Goal: Task Accomplishment & Management: Use online tool/utility

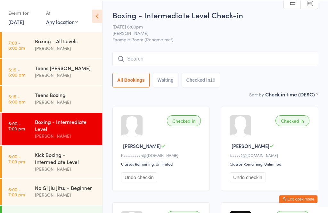
scroll to position [42, 0]
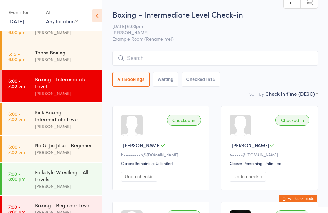
click at [196, 61] on input "search" at bounding box center [215, 58] width 206 height 15
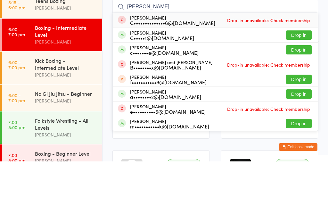
type input "[PERSON_NAME]"
click at [298, 82] on button "Drop in" at bounding box center [299, 86] width 26 height 9
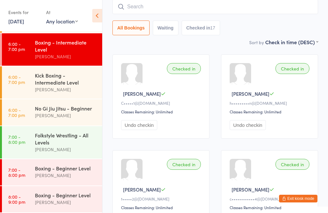
scroll to position [83, 0]
click at [14, 174] on time "7:00 - 8:00 pm" at bounding box center [16, 172] width 17 height 10
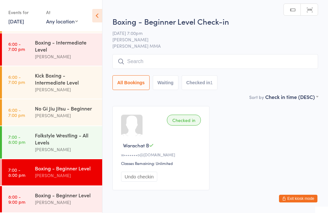
click at [148, 54] on div "Boxing - Beginner Level Check-in 12 Aug 7:00pm Alex Carioti Carioti MMA Manual …" at bounding box center [215, 54] width 206 height 77
click at [142, 60] on input "search" at bounding box center [215, 61] width 206 height 15
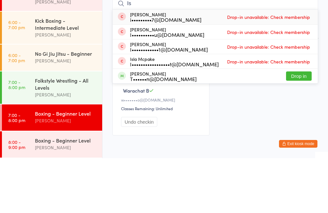
type input "Is"
click at [297, 126] on button "Drop in" at bounding box center [299, 130] width 26 height 9
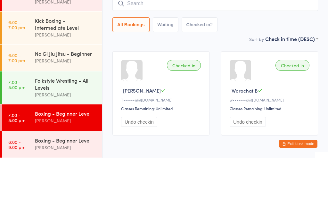
click at [243, 90] on div "Sort by Check in time (DESC) First name (ASC) First name (DESC) Last name (ASC)…" at bounding box center [215, 93] width 206 height 7
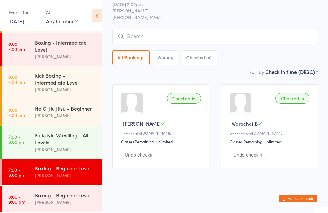
click at [167, 34] on input "search" at bounding box center [215, 36] width 206 height 15
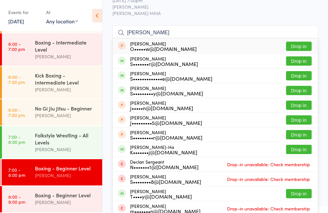
type input "Sean"
click at [303, 74] on button "Drop in" at bounding box center [299, 75] width 26 height 9
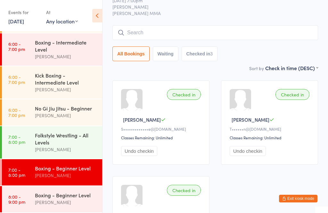
click at [235, 32] on input "search" at bounding box center [215, 32] width 206 height 15
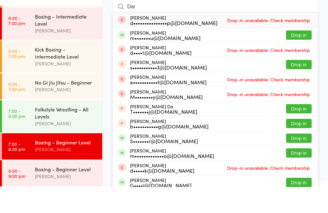
type input "Dar"
click at [305, 56] on button "Drop in" at bounding box center [299, 60] width 26 height 9
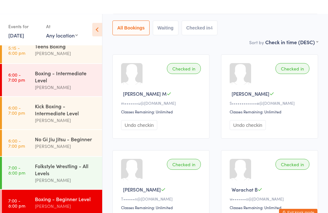
scroll to position [67, 0]
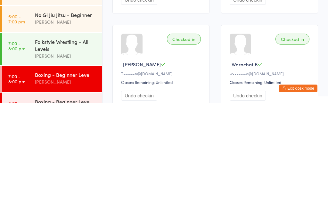
click at [39, 162] on div "[PERSON_NAME]" at bounding box center [66, 165] width 62 height 7
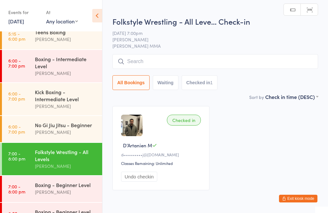
click at [145, 60] on input "search" at bounding box center [215, 61] width 206 height 15
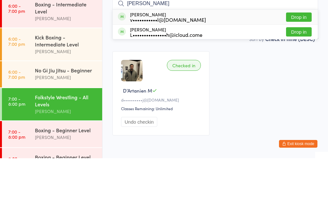
type input "Oleg"
click at [302, 67] on button "Drop in" at bounding box center [299, 71] width 26 height 9
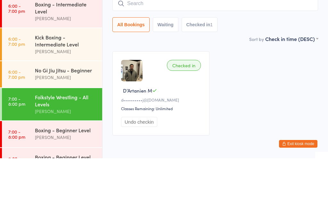
scroll to position [26, 0]
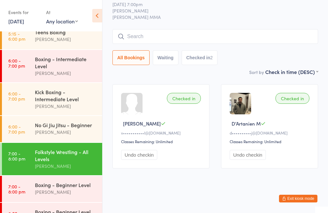
click at [303, 201] on button "Exit kiosk mode" at bounding box center [298, 199] width 38 height 8
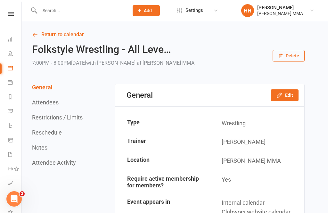
click at [88, 14] on input "text" at bounding box center [81, 10] width 87 height 9
click at [85, 8] on input "text" at bounding box center [81, 10] width 87 height 9
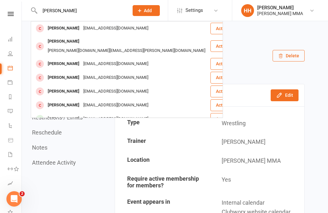
type input "[PERSON_NAME]"
click at [137, 29] on div "[PERSON_NAME] [EMAIL_ADDRESS][DOMAIN_NAME]" at bounding box center [120, 28] width 179 height 13
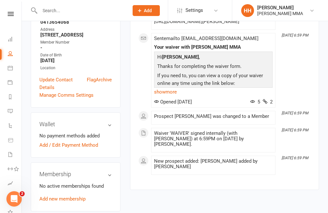
scroll to position [157, 0]
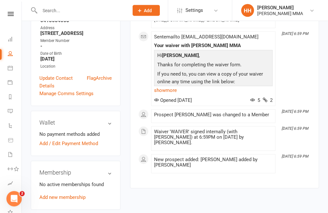
click at [77, 195] on link "Add new membership" at bounding box center [62, 198] width 46 height 6
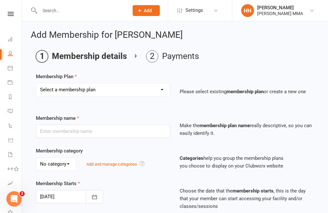
click at [148, 94] on select "Select a membership plan Create new Membership Plan Unlimited Membership Part-t…" at bounding box center [103, 89] width 134 height 13
select select "2"
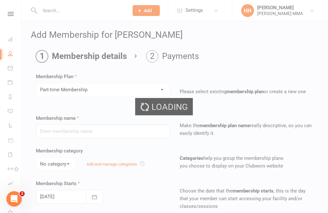
type input "Part-time Membership"
select select "0"
type input "0"
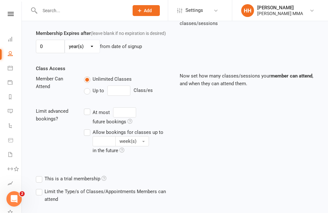
scroll to position [198, 0]
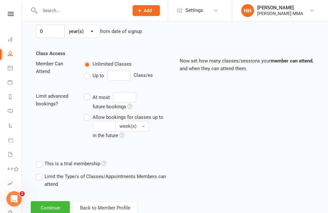
click at [52, 209] on button "Continue" at bounding box center [50, 207] width 39 height 13
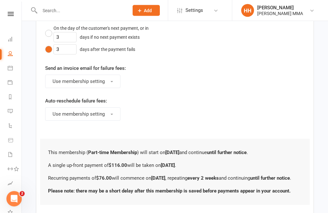
scroll to position [373, 0]
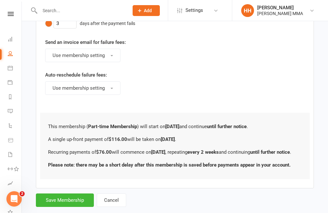
click at [71, 207] on button "Save Membership" at bounding box center [65, 200] width 58 height 13
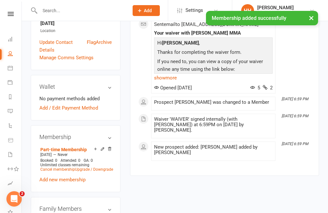
scroll to position [208, 0]
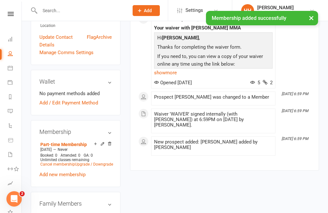
click at [80, 99] on link "Add / Edit Payment Method" at bounding box center [68, 103] width 59 height 8
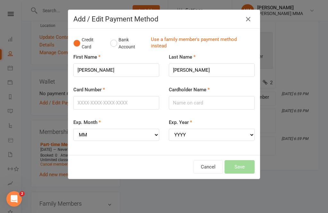
click at [111, 38] on button "Bank Account" at bounding box center [128, 44] width 36 height 20
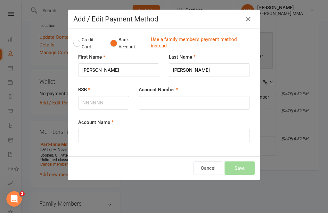
click at [82, 34] on button "Credit Card" at bounding box center [88, 44] width 30 height 20
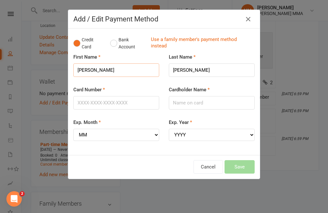
click at [129, 68] on input "[PERSON_NAME]" at bounding box center [116, 69] width 86 height 13
type input "J"
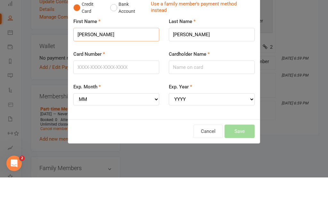
type input "[PERSON_NAME]"
click at [117, 96] on input "Card Number" at bounding box center [116, 102] width 86 height 13
type input "[CREDIT_CARD_NUMBER]"
click at [219, 96] on input "Cardholder Name" at bounding box center [212, 102] width 86 height 13
type input "[DATE][PERSON_NAME]"
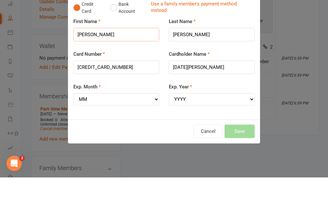
click at [112, 63] on input "[PERSON_NAME]" at bounding box center [116, 69] width 86 height 13
type input "N"
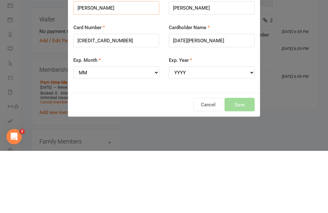
type input "[PERSON_NAME]"
click at [113, 129] on select "MM 01 02 03 04 05 06 07 08 09 10 11 12" at bounding box center [116, 135] width 86 height 12
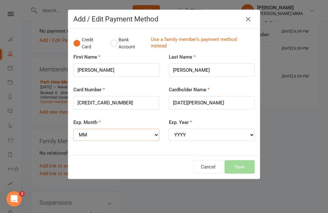
select select "01"
click at [206, 132] on select "YYYY 2025 2026 2027 2028 2029 2030 2031 2032 2033 2034" at bounding box center [212, 135] width 86 height 12
select select "2030"
click at [244, 162] on button "Save" at bounding box center [240, 166] width 30 height 13
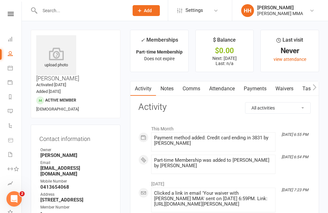
scroll to position [0, 0]
click at [262, 87] on link "Payments" at bounding box center [255, 89] width 32 height 15
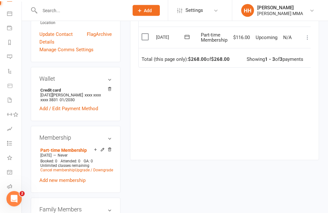
scroll to position [54, 1]
click at [10, 204] on link "Class check-in" at bounding box center [14, 202] width 14 height 14
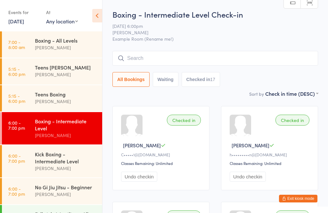
click at [166, 60] on input "search" at bounding box center [215, 58] width 206 height 15
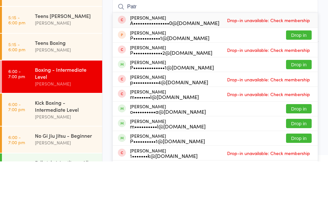
type input "Patr"
click at [296, 112] on button "Drop in" at bounding box center [299, 116] width 26 height 9
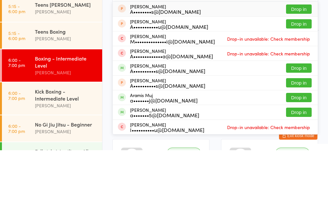
type input "ari"
click at [298, 126] on button "Drop in" at bounding box center [299, 130] width 26 height 9
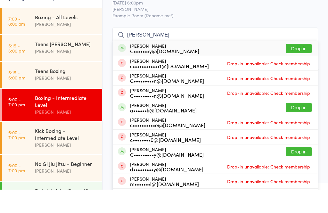
type input "connor hur"
click at [306, 67] on button "Drop in" at bounding box center [299, 71] width 26 height 9
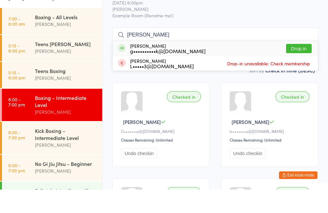
type input "ritik"
click at [212, 64] on div "Ritik Ghimire g••••••••••k@gmail.com Drop in" at bounding box center [215, 71] width 205 height 15
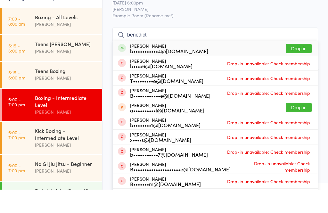
type input "benedict"
click at [295, 67] on button "Drop in" at bounding box center [299, 71] width 26 height 9
